Goal: Transaction & Acquisition: Purchase product/service

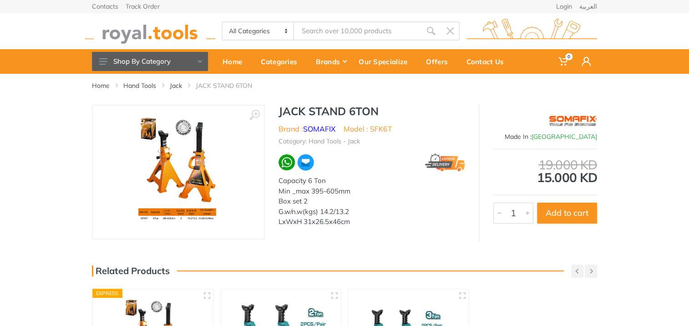
click at [186, 170] on img at bounding box center [178, 172] width 81 height 115
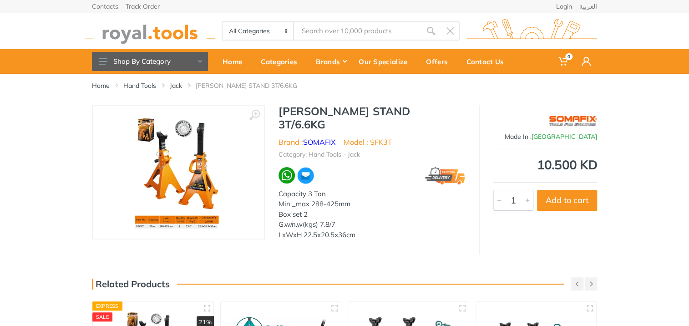
click at [164, 173] on img at bounding box center [178, 172] width 86 height 115
